Goal: Book appointment/travel/reservation

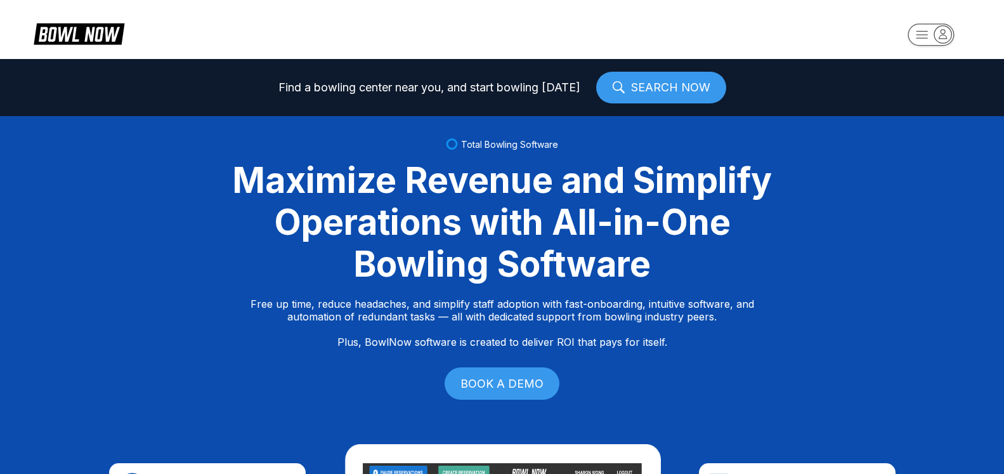
click at [937, 37] on icon "button" at bounding box center [942, 33] width 17 height 17
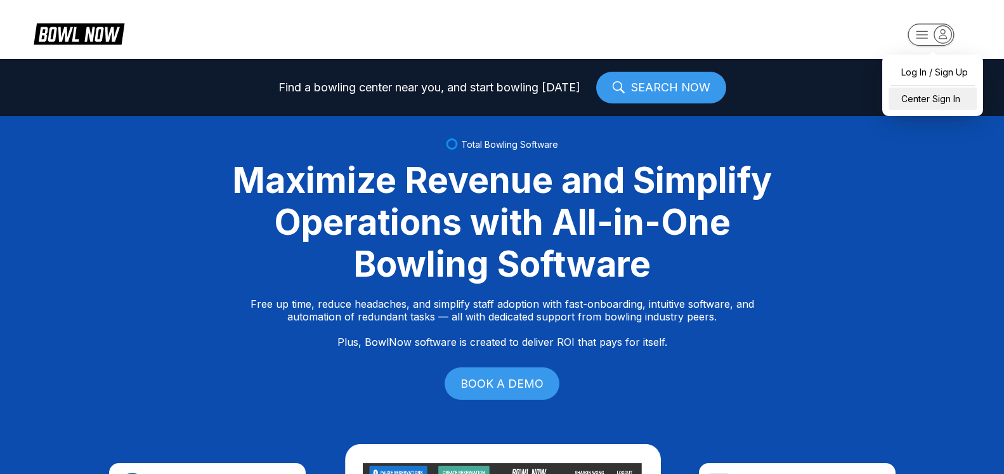
click at [930, 99] on div "Center Sign In" at bounding box center [932, 99] width 88 height 22
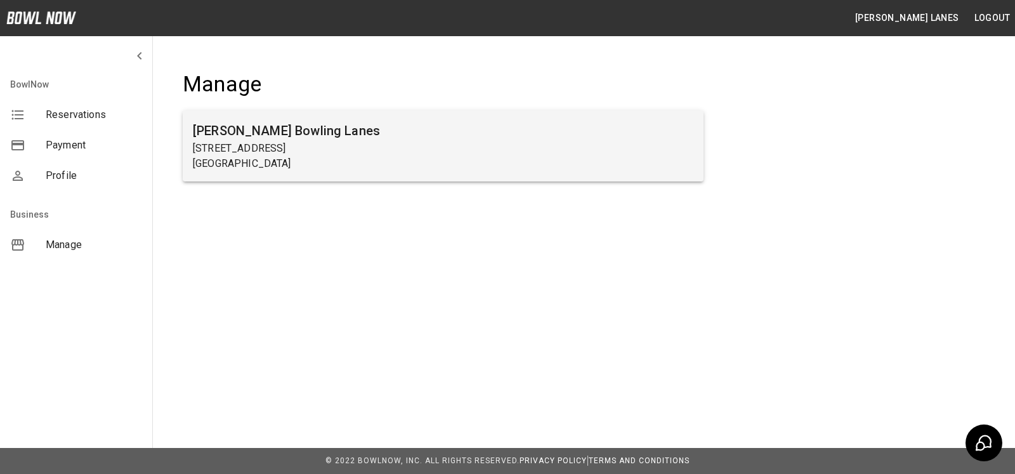
click at [540, 155] on p "[STREET_ADDRESS]" at bounding box center [443, 148] width 500 height 15
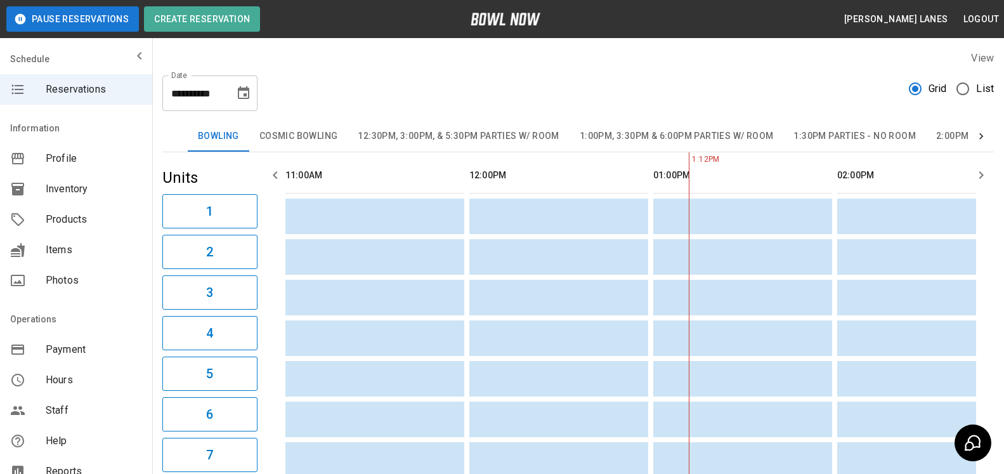
scroll to position [0, 368]
click at [987, 85] on span "List" at bounding box center [985, 88] width 18 height 15
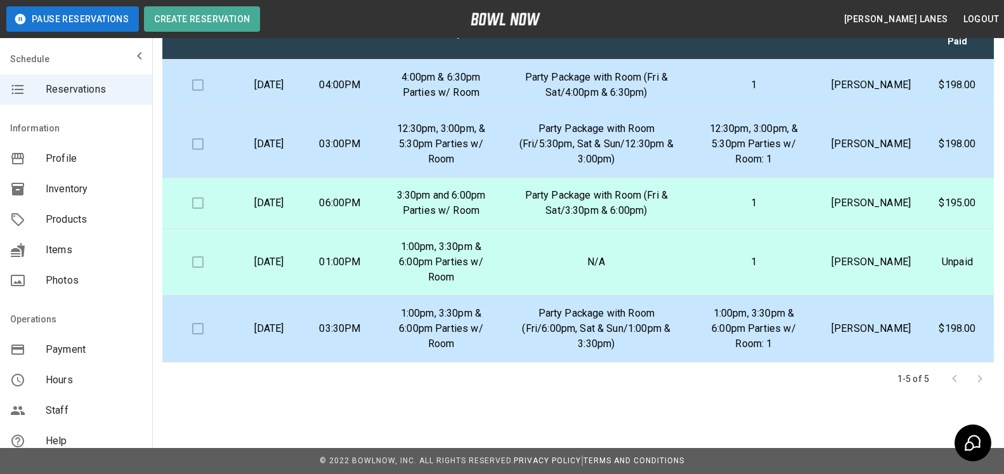
scroll to position [0, 0]
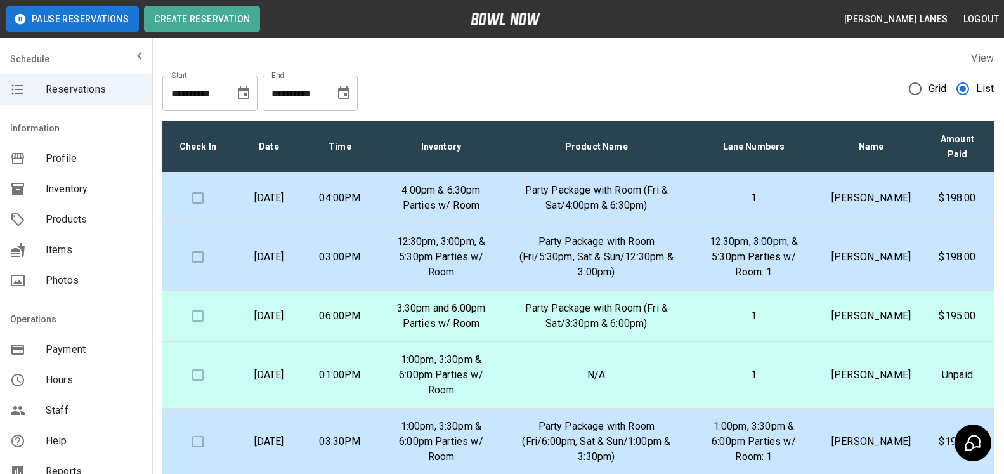
click at [353, 91] on button "Choose date, selected date is Sep 19, 2025" at bounding box center [343, 93] width 25 height 25
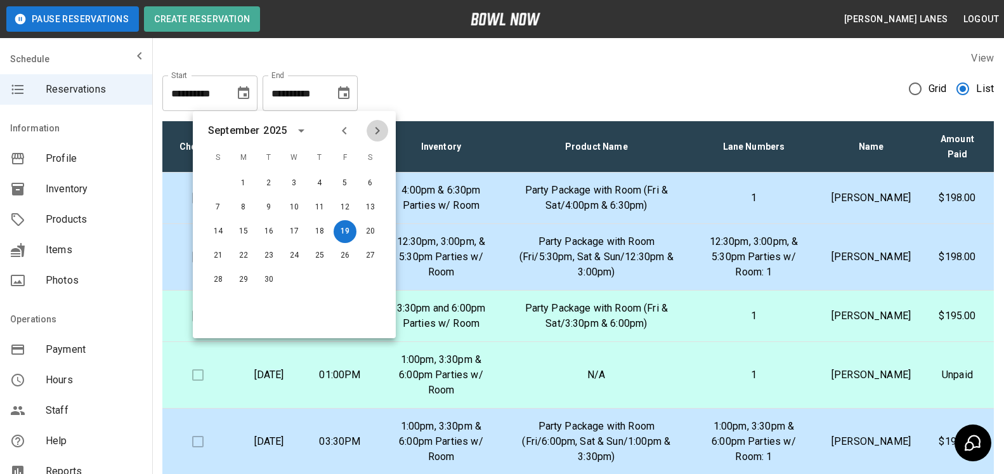
click at [382, 123] on icon "Next month" at bounding box center [377, 130] width 15 height 15
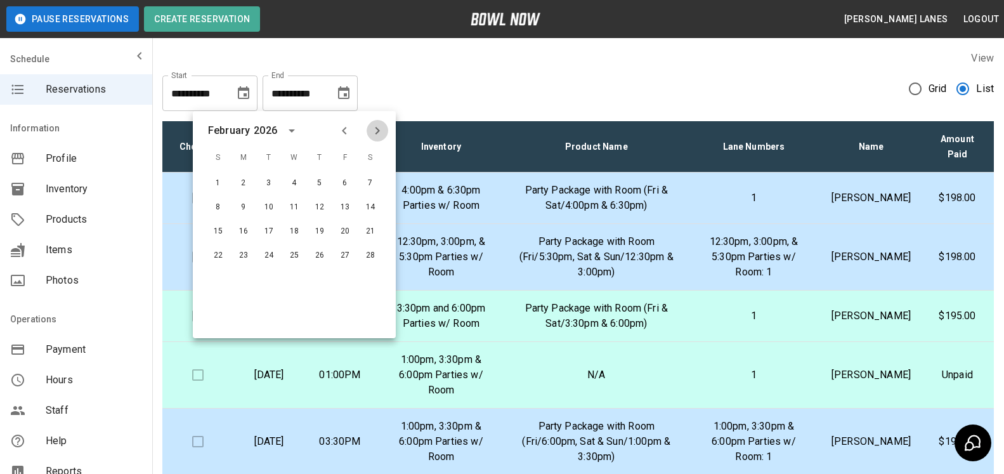
click at [382, 123] on icon "Next month" at bounding box center [377, 130] width 15 height 15
click at [314, 276] on button "30" at bounding box center [319, 279] width 23 height 23
type input "**********"
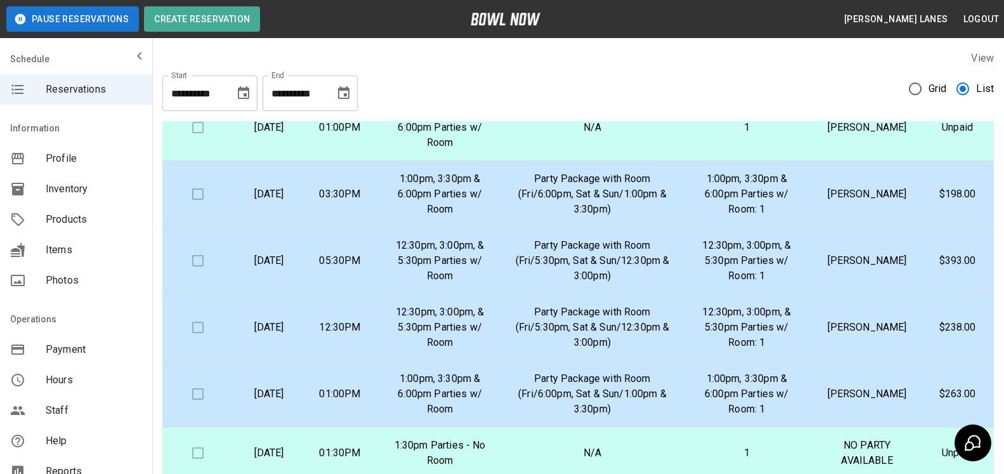
scroll to position [194, 0]
